Goal: Task Accomplishment & Management: Use online tool/utility

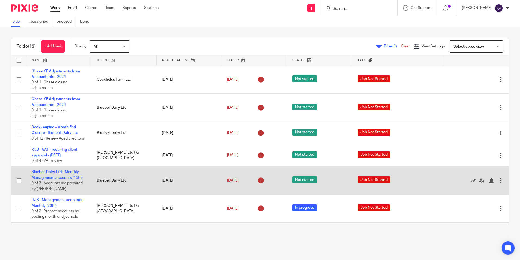
scroll to position [109, 0]
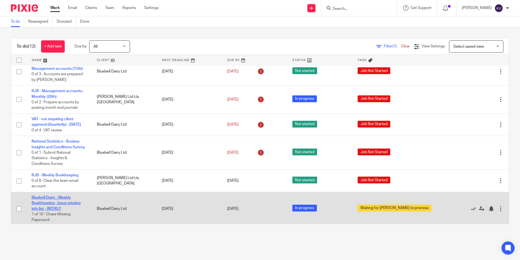
click at [58, 207] on link "Bluebell Dairy - Weekly Bookkeeping - Issue missing info list - WEEKLY" at bounding box center [56, 202] width 49 height 15
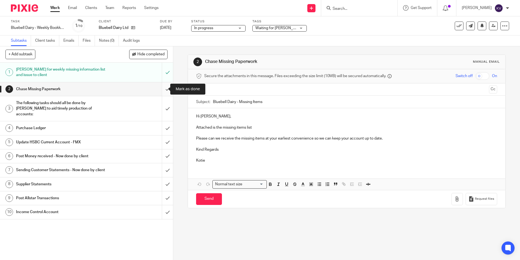
click at [162, 88] on input "submit" at bounding box center [86, 89] width 173 height 14
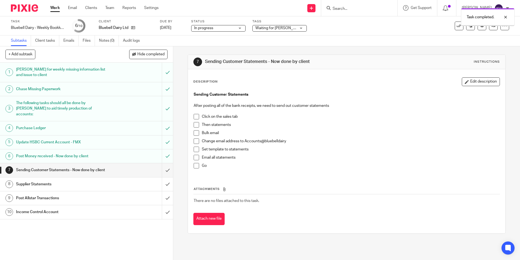
click at [164, 165] on input "submit" at bounding box center [86, 170] width 173 height 14
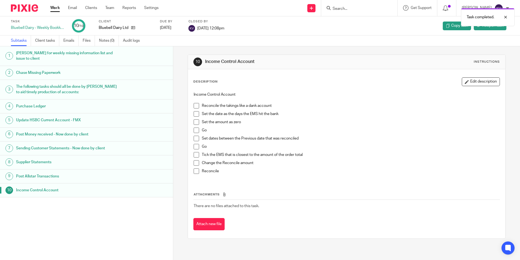
click at [55, 8] on link "Work" at bounding box center [55, 7] width 10 height 5
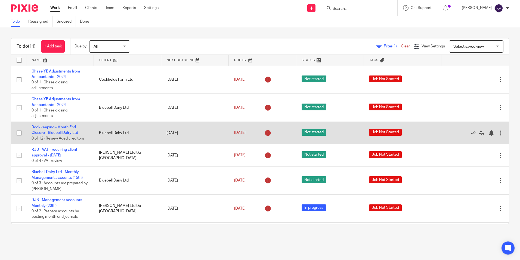
click at [45, 127] on link "Bookkeeping - Month End Closure - Bluebell Dairy Ltd" at bounding box center [55, 129] width 47 height 9
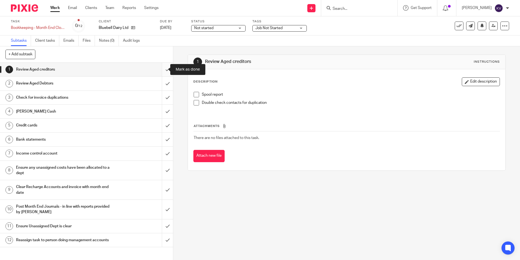
click at [164, 69] on input "submit" at bounding box center [86, 70] width 173 height 14
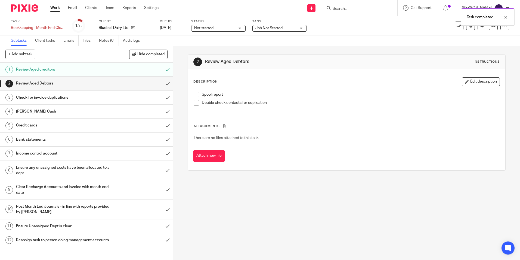
click at [164, 96] on input "submit" at bounding box center [86, 98] width 173 height 14
click at [164, 84] on input "submit" at bounding box center [86, 83] width 173 height 14
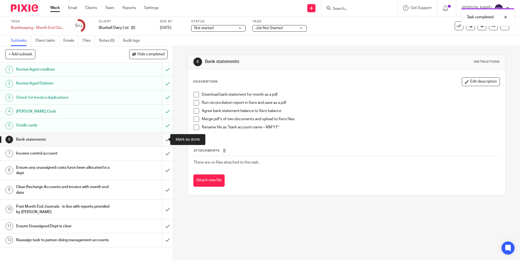
click at [161, 141] on input "submit" at bounding box center [86, 140] width 173 height 14
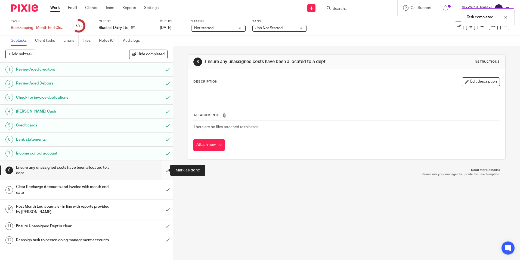
click at [161, 168] on input "submit" at bounding box center [86, 170] width 173 height 19
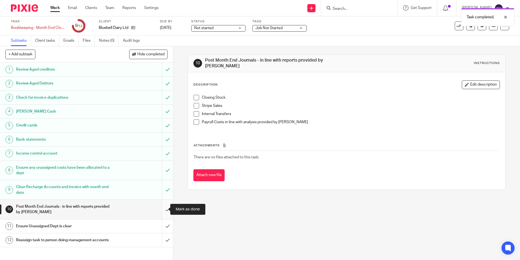
click at [163, 208] on input "submit" at bounding box center [86, 208] width 173 height 19
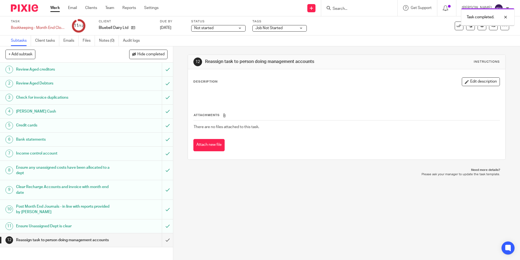
click at [161, 241] on input "submit" at bounding box center [86, 240] width 173 height 14
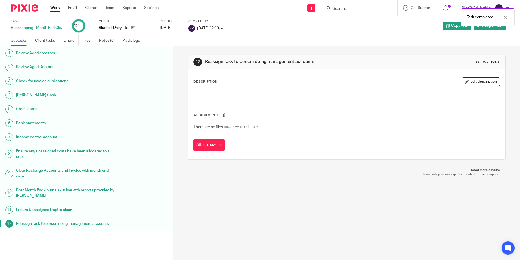
click at [53, 9] on link "Work" at bounding box center [55, 7] width 10 height 5
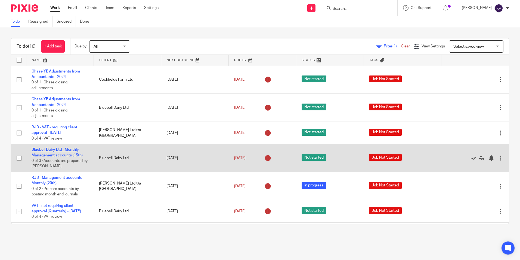
click at [51, 151] on link "Bluebell Dairy Ltd - Monthly Management accounts (15th)" at bounding box center [57, 151] width 51 height 9
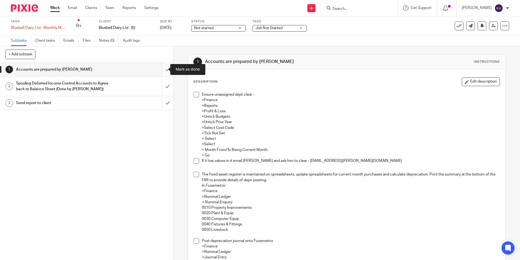
click at [162, 67] on input "submit" at bounding box center [86, 70] width 173 height 14
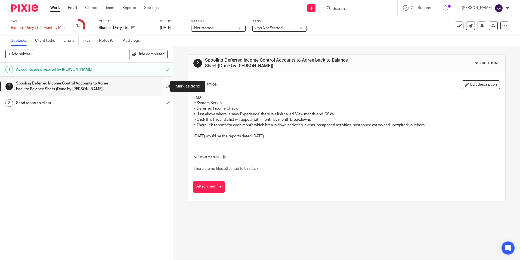
click at [159, 85] on input "submit" at bounding box center [86, 85] width 173 height 19
